Goal: Navigation & Orientation: Find specific page/section

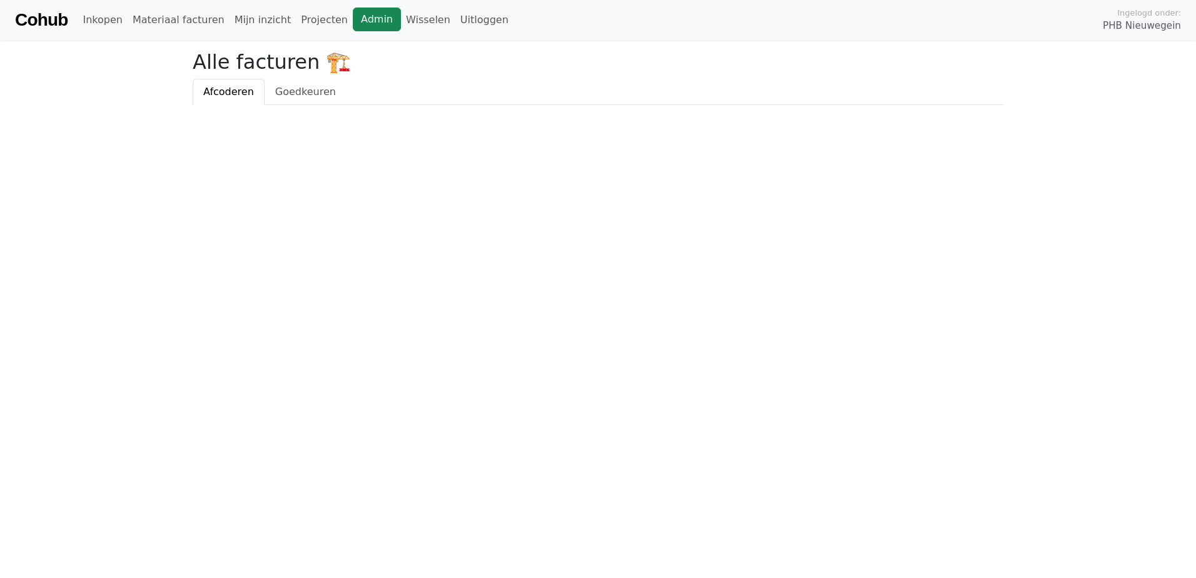
click at [353, 17] on link "Admin" at bounding box center [377, 20] width 48 height 24
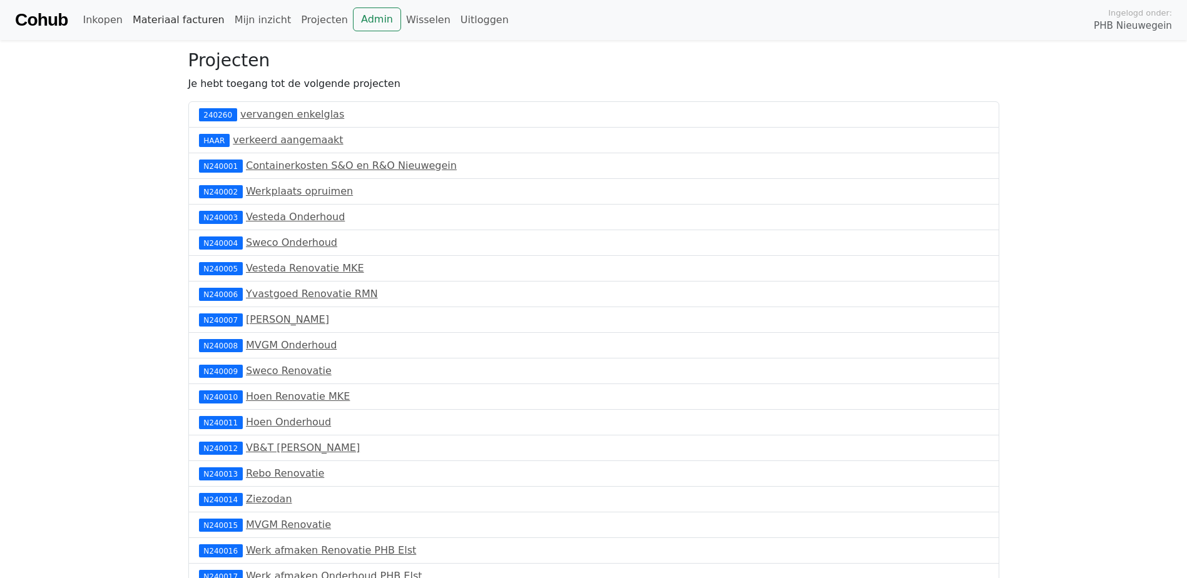
click at [176, 18] on link "Materiaal facturen" at bounding box center [179, 20] width 102 height 25
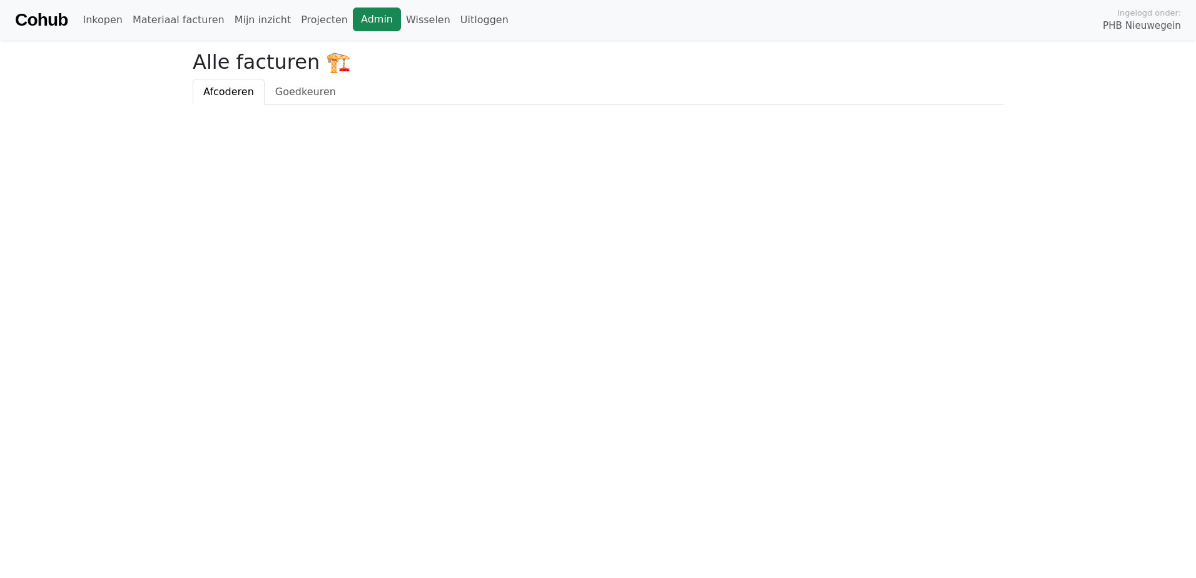
click at [361, 18] on link "Admin" at bounding box center [377, 20] width 48 height 24
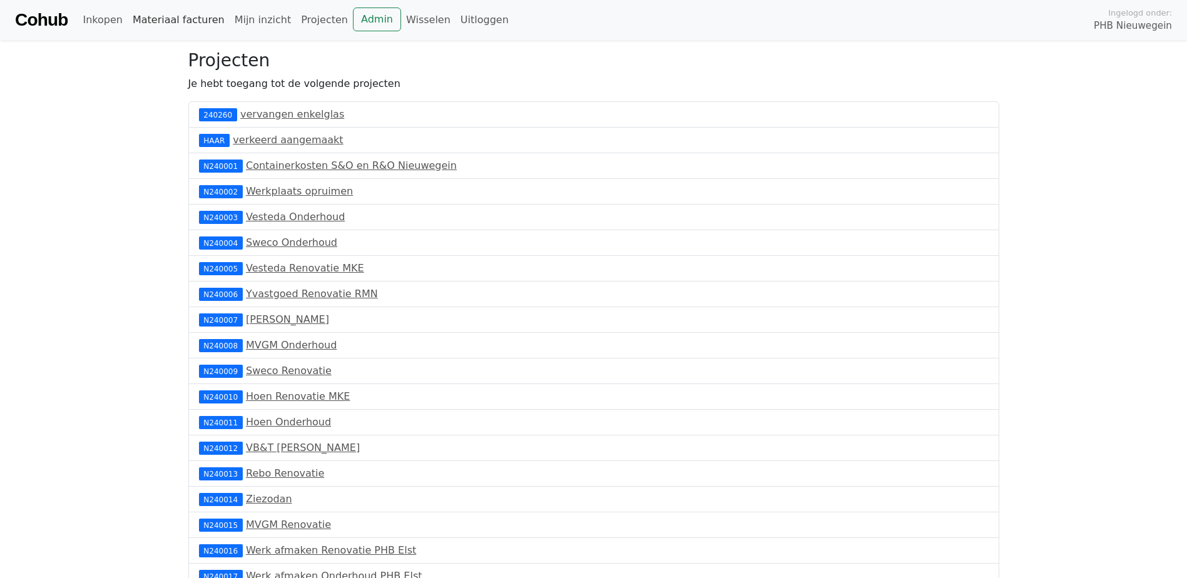
click at [164, 18] on link "Materiaal facturen" at bounding box center [179, 20] width 102 height 25
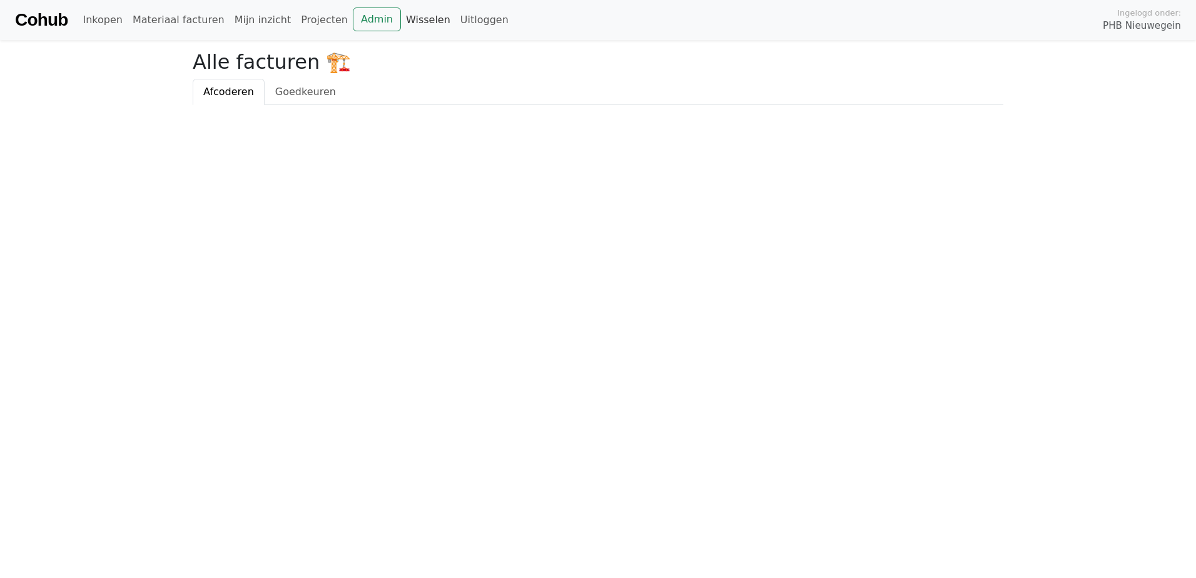
click at [401, 21] on link "Wisselen" at bounding box center [428, 20] width 54 height 25
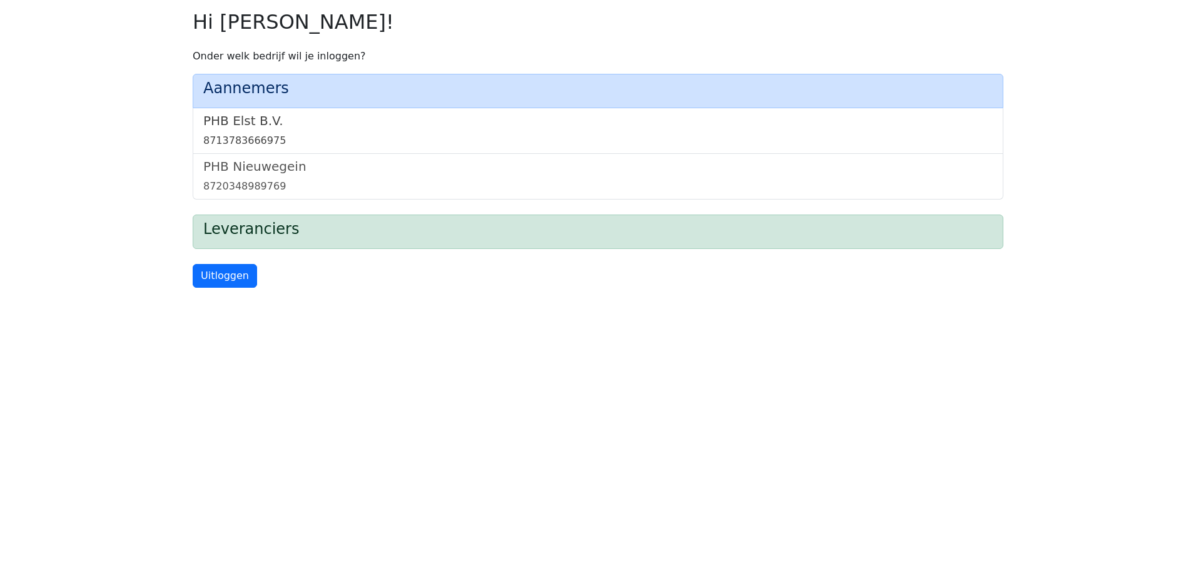
click at [239, 131] on link "PHB Elst B.V. 8713783666975" at bounding box center [598, 130] width 790 height 35
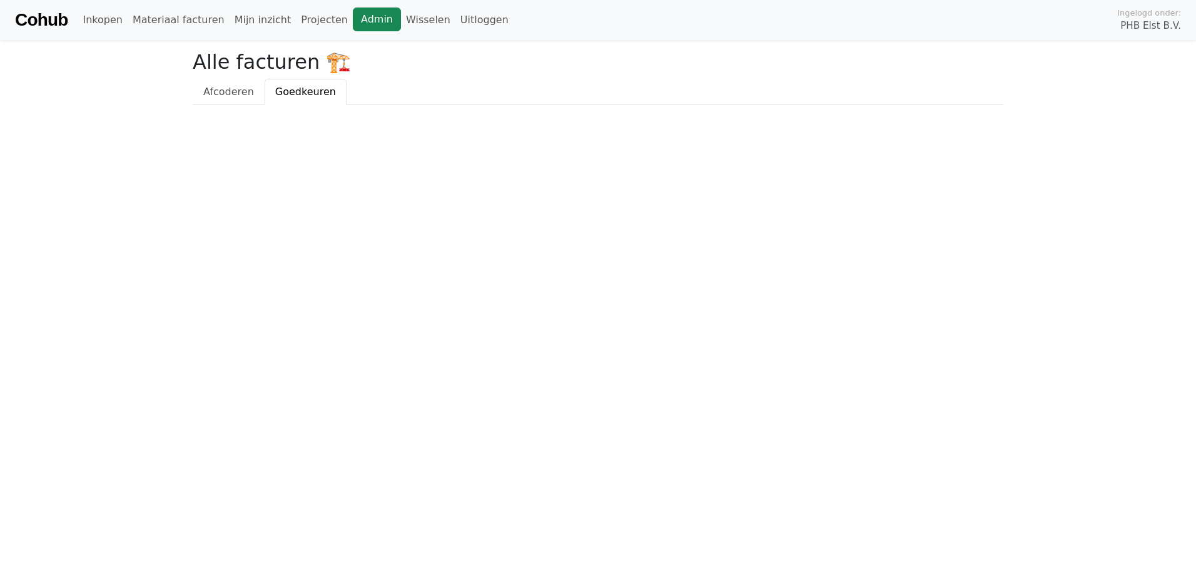
click at [353, 17] on link "Admin" at bounding box center [377, 20] width 48 height 24
